Goal: Task Accomplishment & Management: Manage account settings

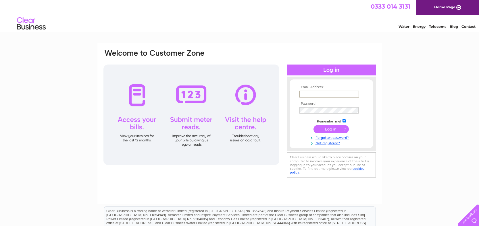
click at [322, 93] on input "text" at bounding box center [329, 94] width 60 height 7
type input "tim@giss-uk.com"
click at [334, 128] on input "submit" at bounding box center [330, 129] width 35 height 8
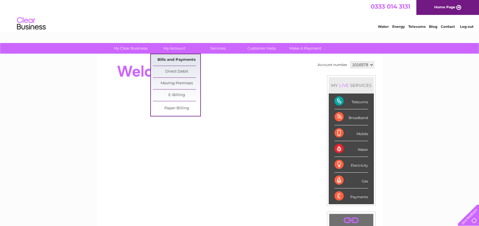
click at [174, 61] on link "Bills and Payments" at bounding box center [176, 59] width 47 height 11
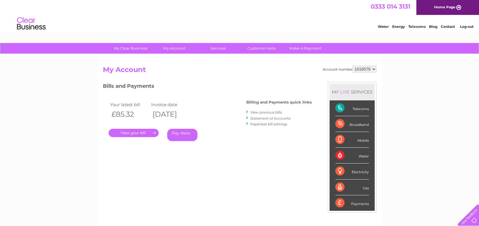
click at [137, 132] on link "." at bounding box center [134, 133] width 50 height 8
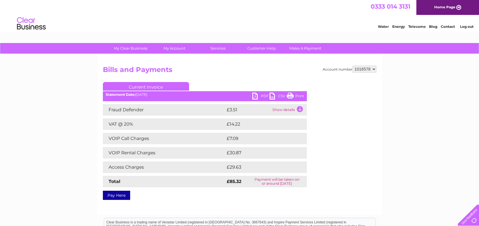
click at [260, 96] on link "PDF" at bounding box center [260, 97] width 17 height 8
click at [464, 26] on link "Log out" at bounding box center [466, 26] width 13 height 4
